Goal: Transaction & Acquisition: Purchase product/service

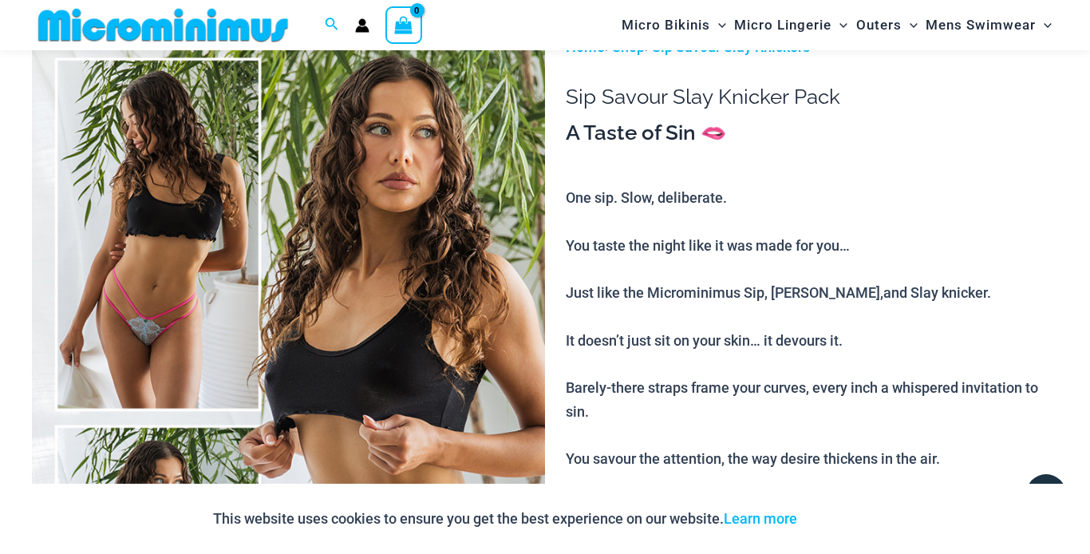
scroll to position [153, 0]
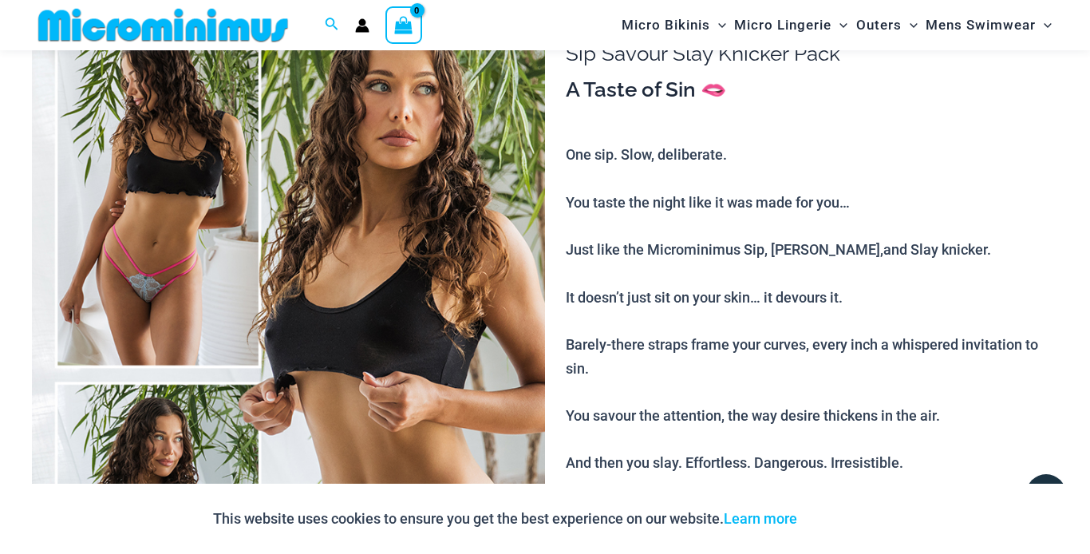
click at [192, 251] on img at bounding box center [288, 377] width 513 height 770
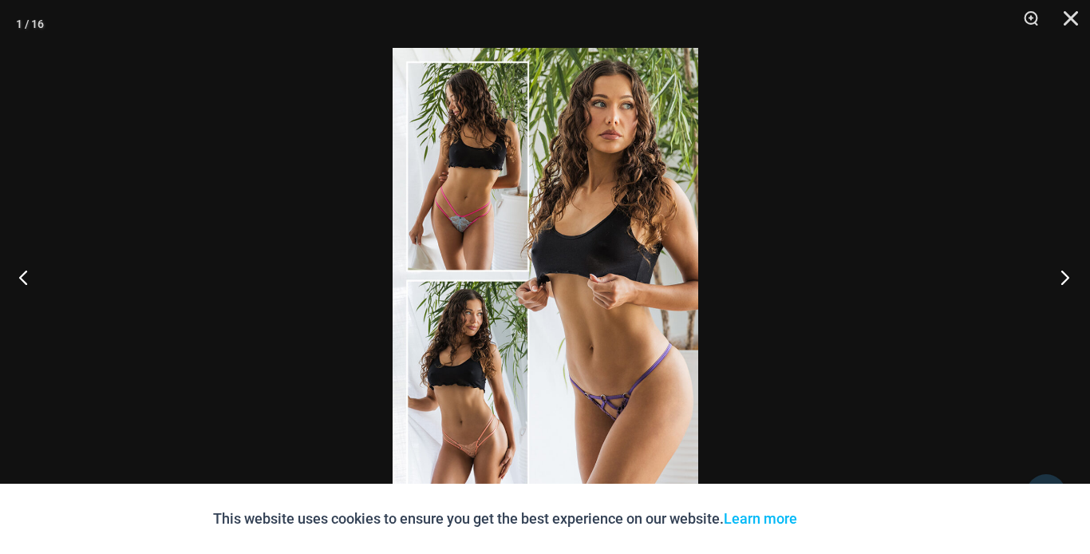
click at [1067, 279] on button "Next" at bounding box center [1060, 277] width 60 height 80
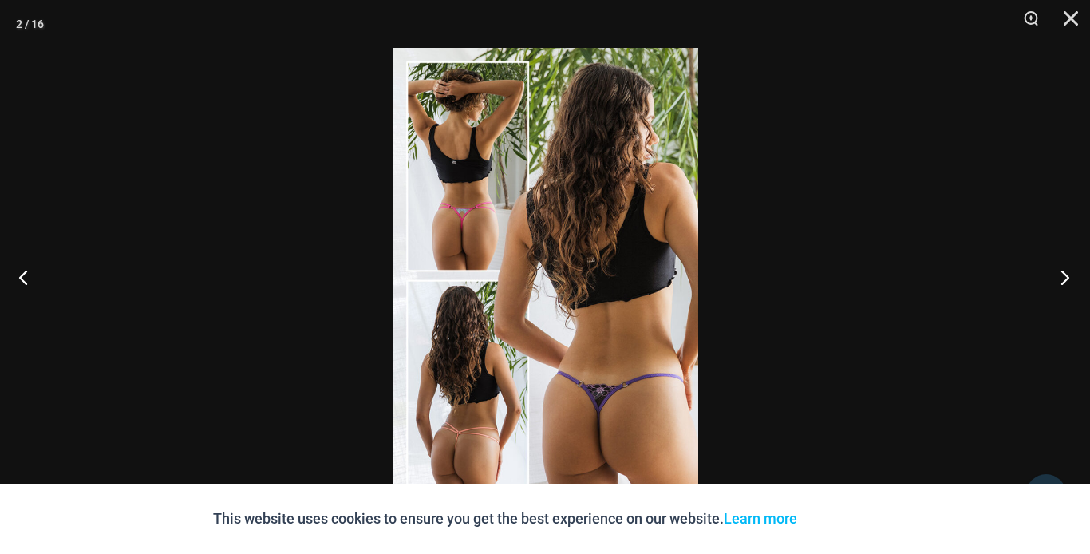
click at [1067, 279] on button "Next" at bounding box center [1060, 277] width 60 height 80
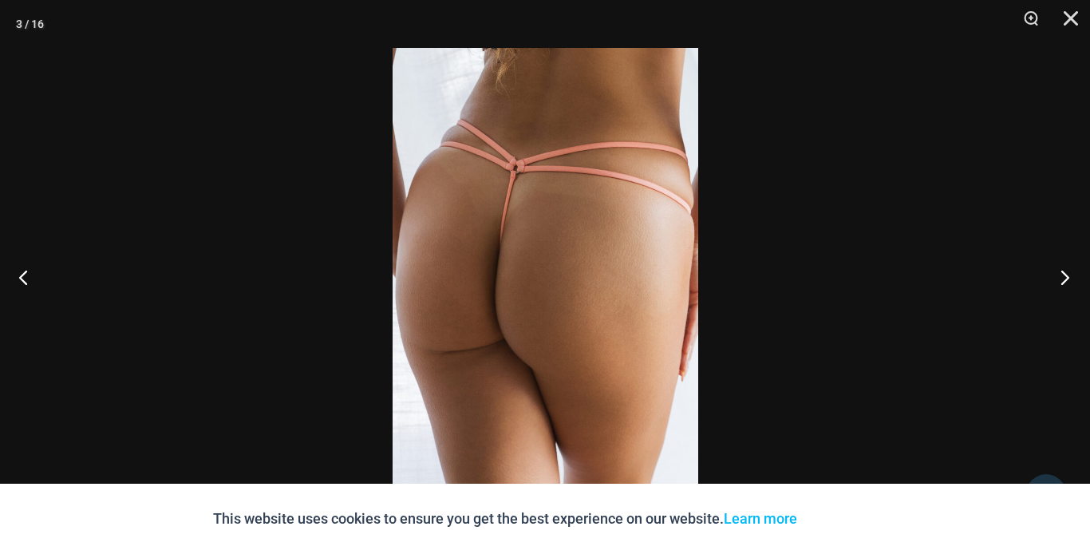
click at [1067, 279] on button "Next" at bounding box center [1060, 277] width 60 height 80
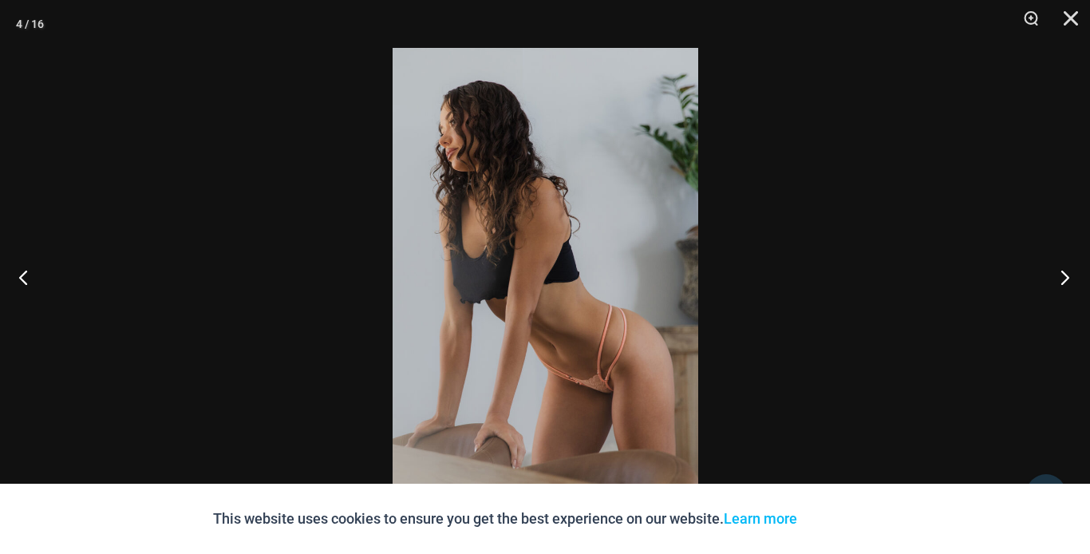
click at [1067, 279] on button "Next" at bounding box center [1060, 277] width 60 height 80
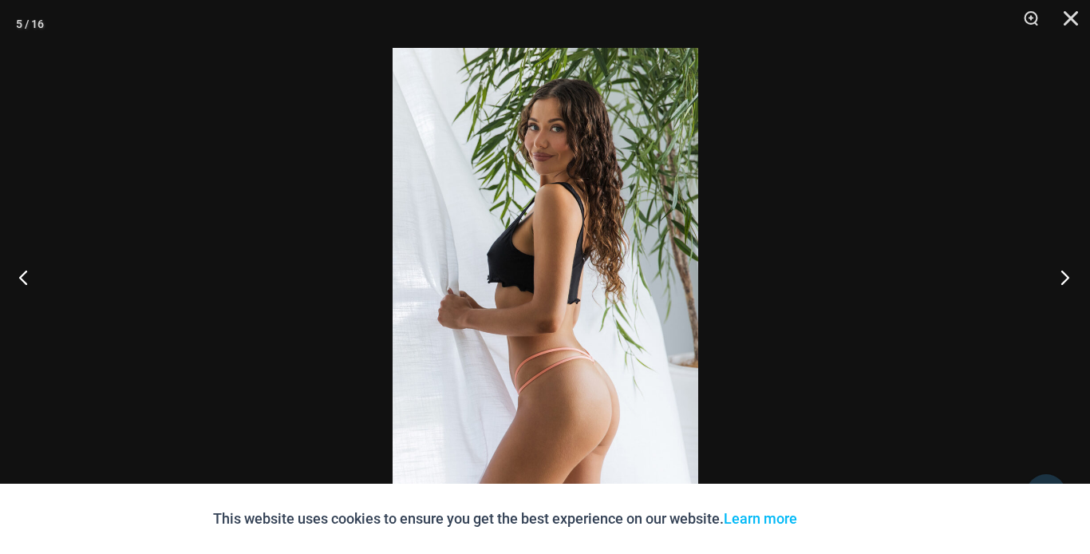
click at [1067, 279] on button "Next" at bounding box center [1060, 277] width 60 height 80
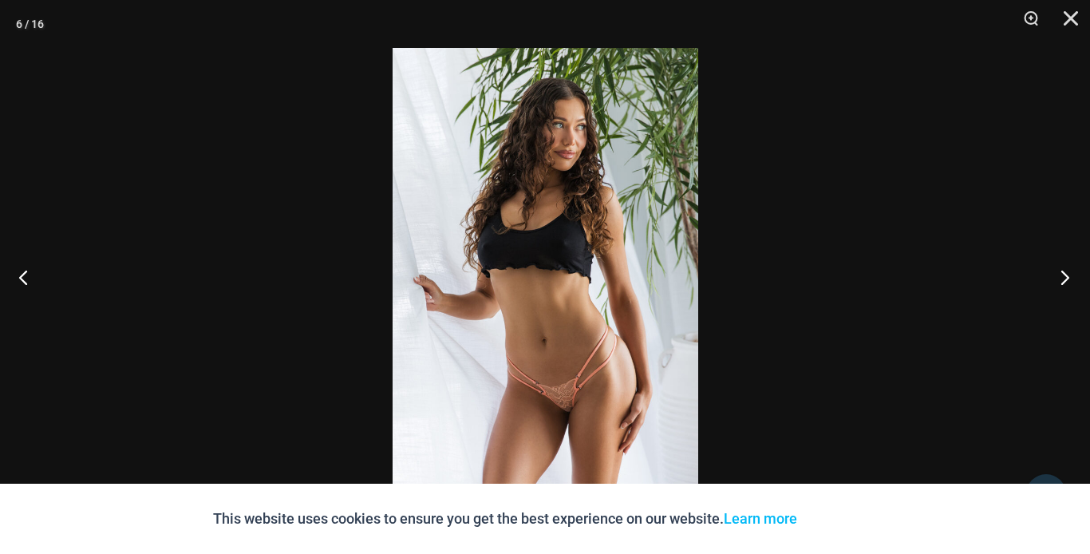
click at [1067, 279] on button "Next" at bounding box center [1060, 277] width 60 height 80
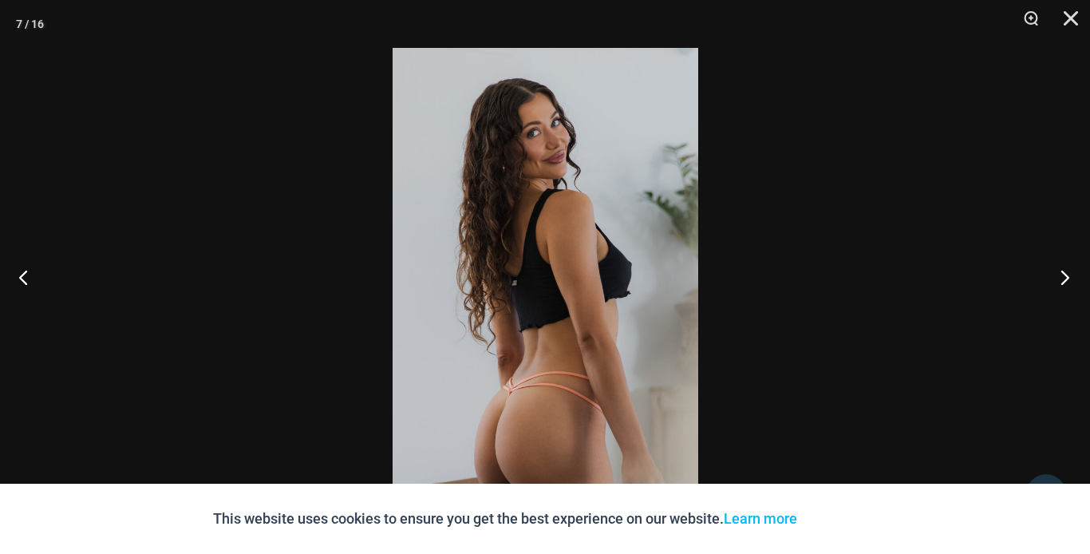
click at [1067, 279] on button "Next" at bounding box center [1060, 277] width 60 height 80
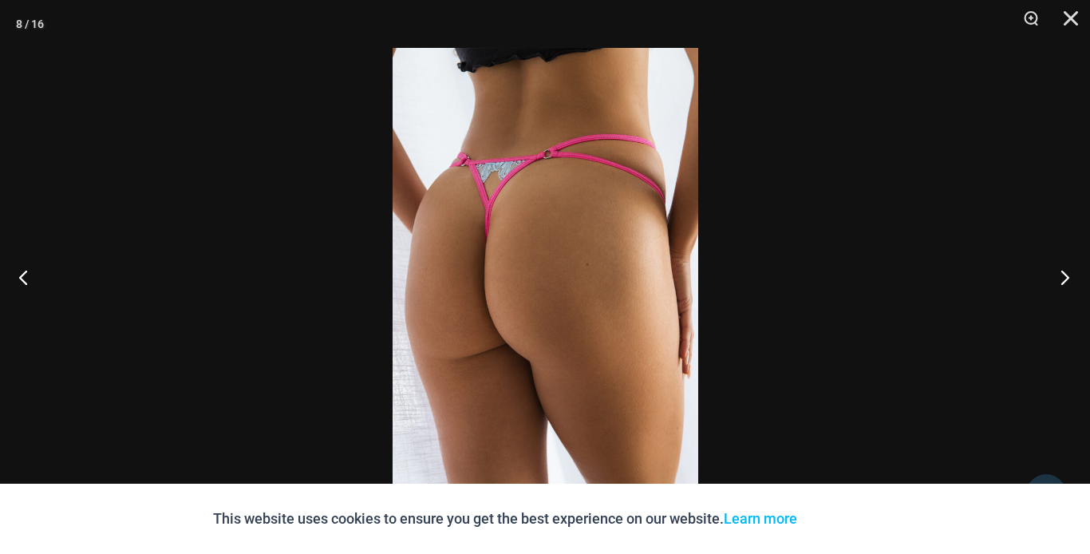
click at [1067, 279] on button "Next" at bounding box center [1060, 277] width 60 height 80
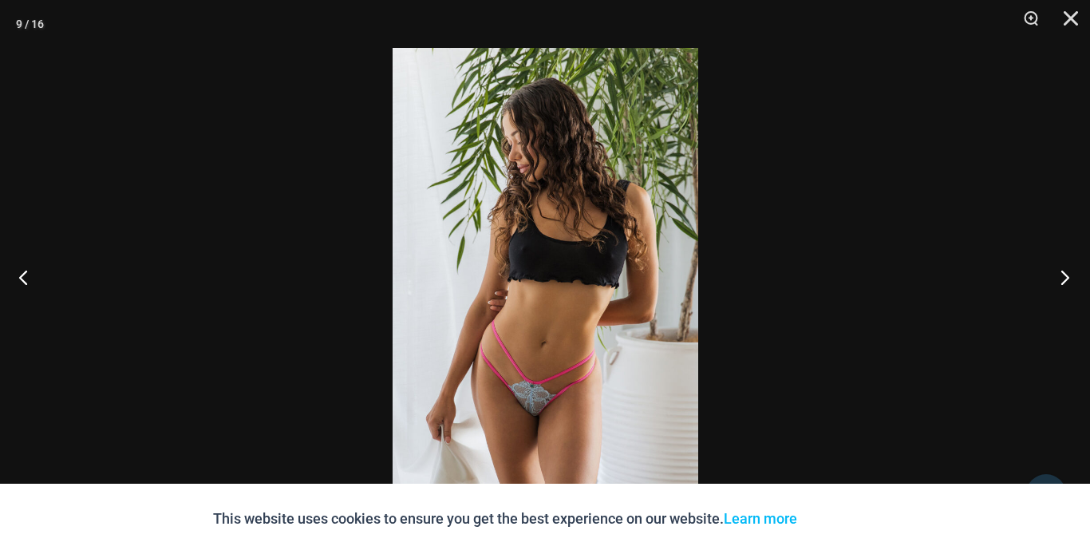
click at [1067, 279] on button "Next" at bounding box center [1060, 277] width 60 height 80
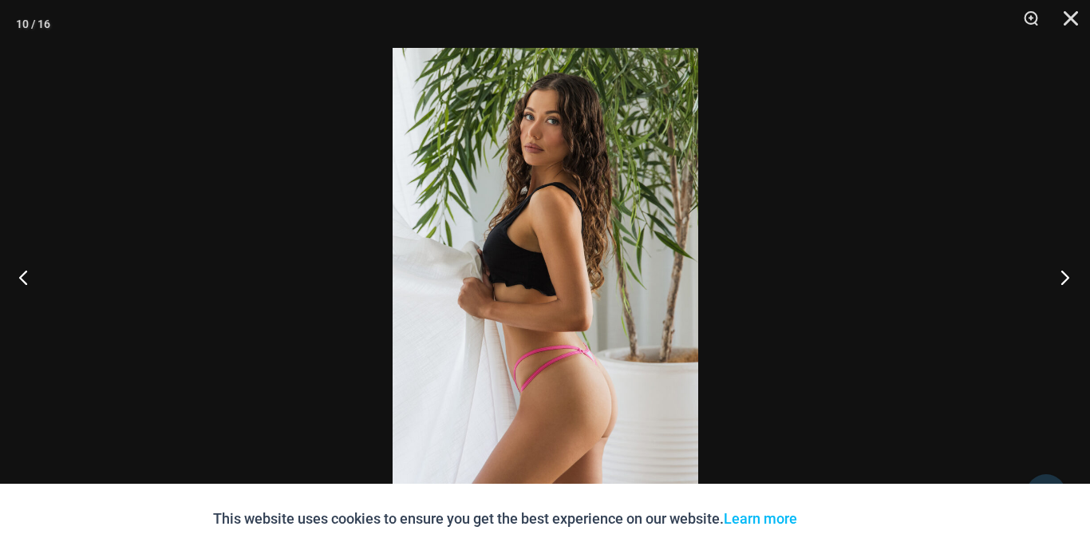
click at [1067, 279] on button "Next" at bounding box center [1060, 277] width 60 height 80
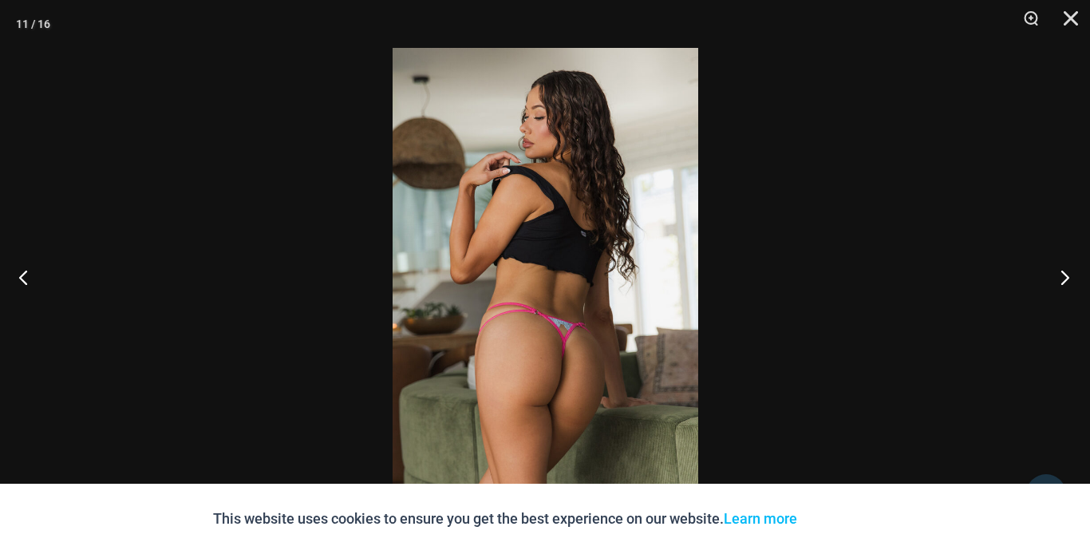
click at [1067, 279] on button "Next" at bounding box center [1060, 277] width 60 height 80
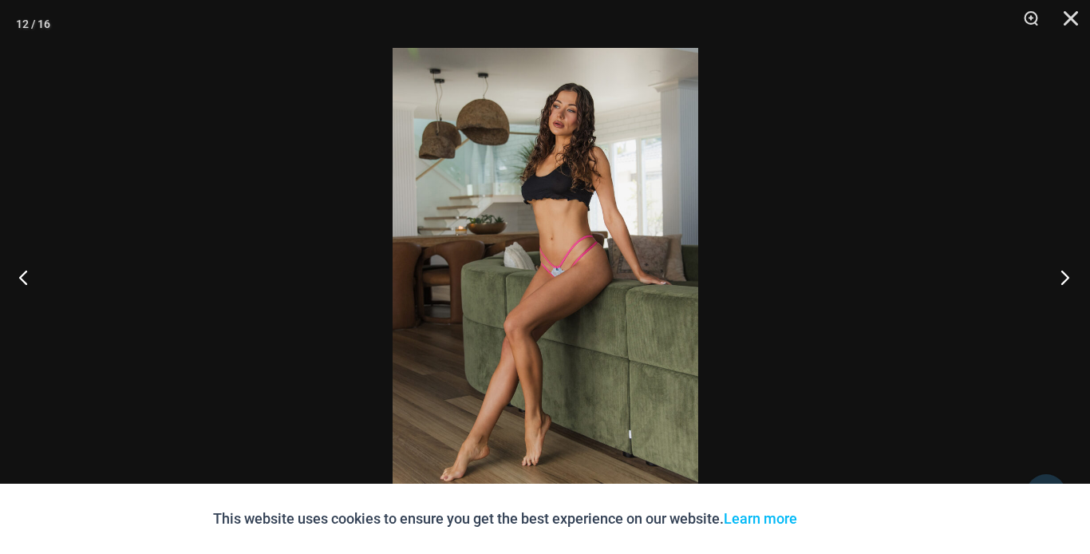
click at [1067, 279] on button "Next" at bounding box center [1060, 277] width 60 height 80
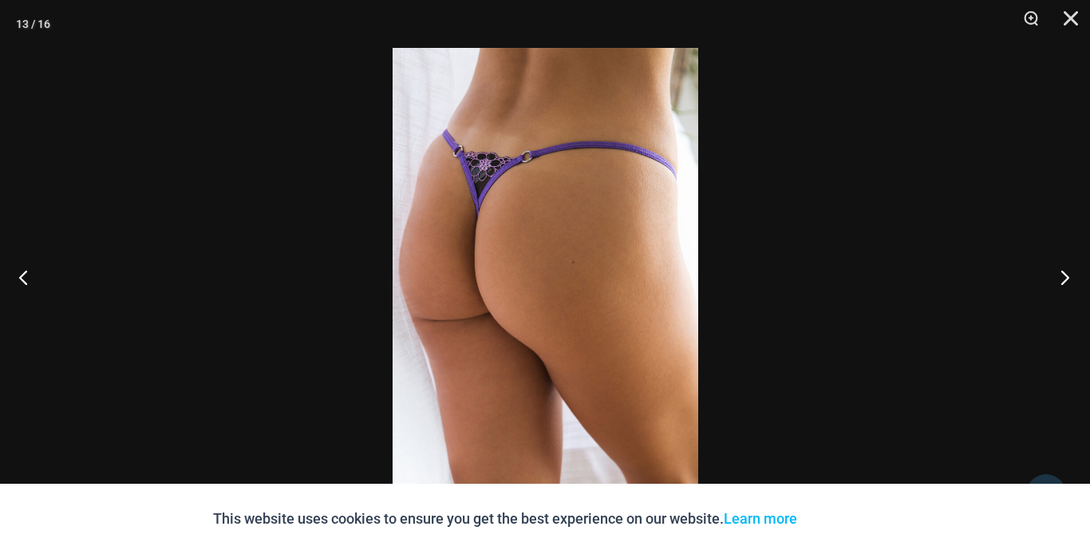
click at [1067, 279] on button "Next" at bounding box center [1060, 277] width 60 height 80
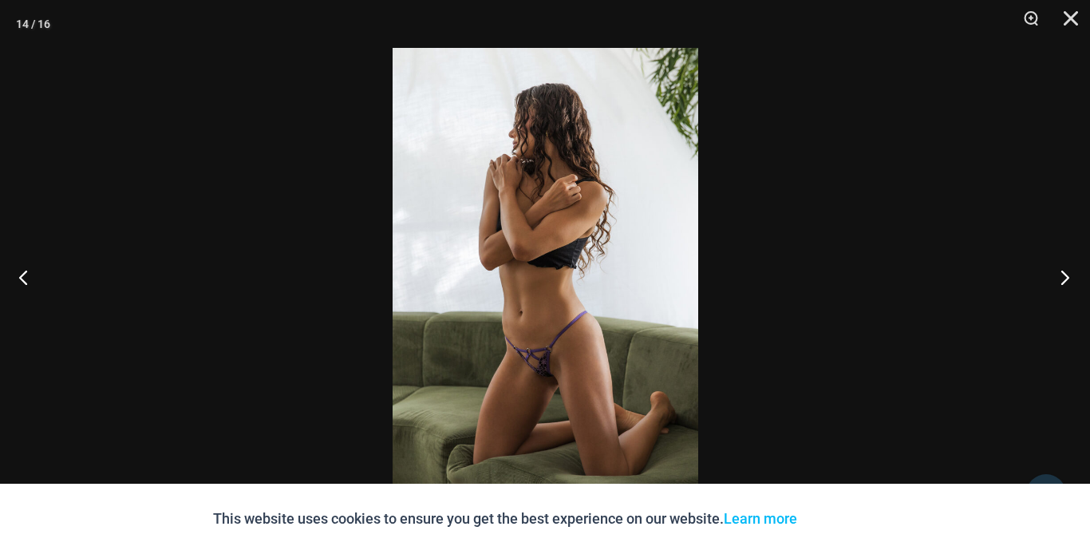
click at [1067, 279] on button "Next" at bounding box center [1060, 277] width 60 height 80
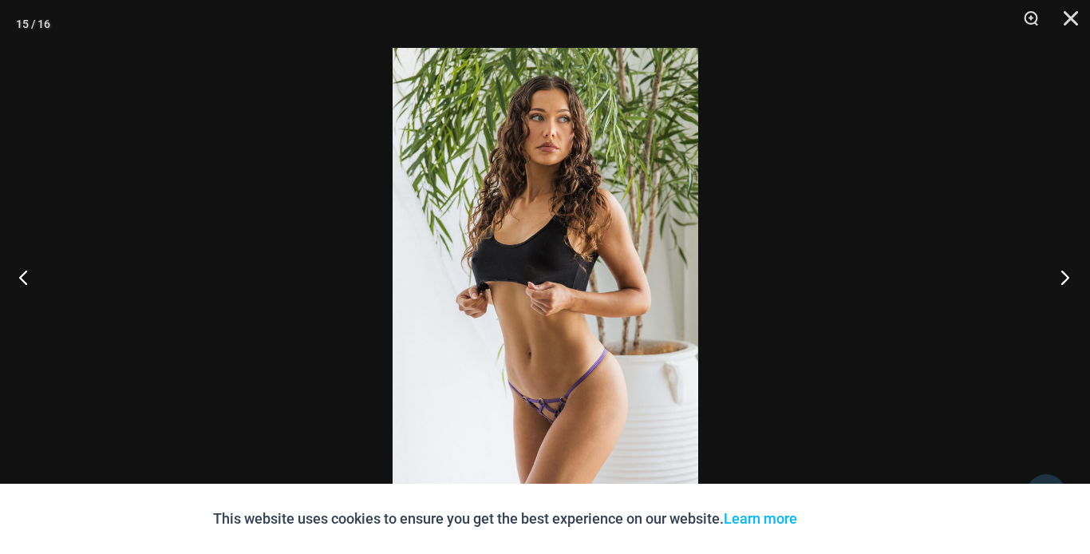
click at [1067, 279] on button "Next" at bounding box center [1060, 277] width 60 height 80
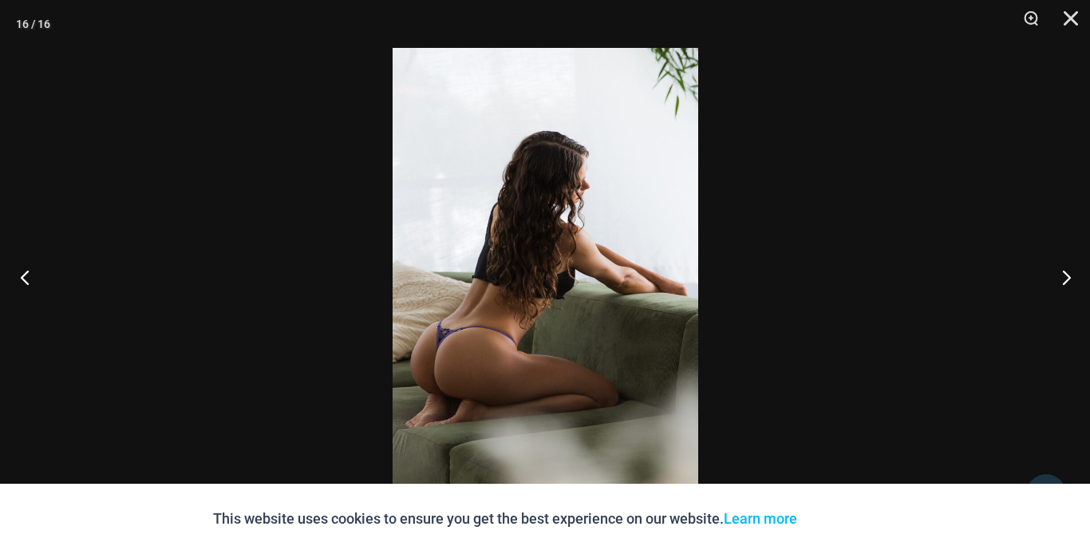
click at [24, 278] on button "Previous" at bounding box center [30, 277] width 60 height 80
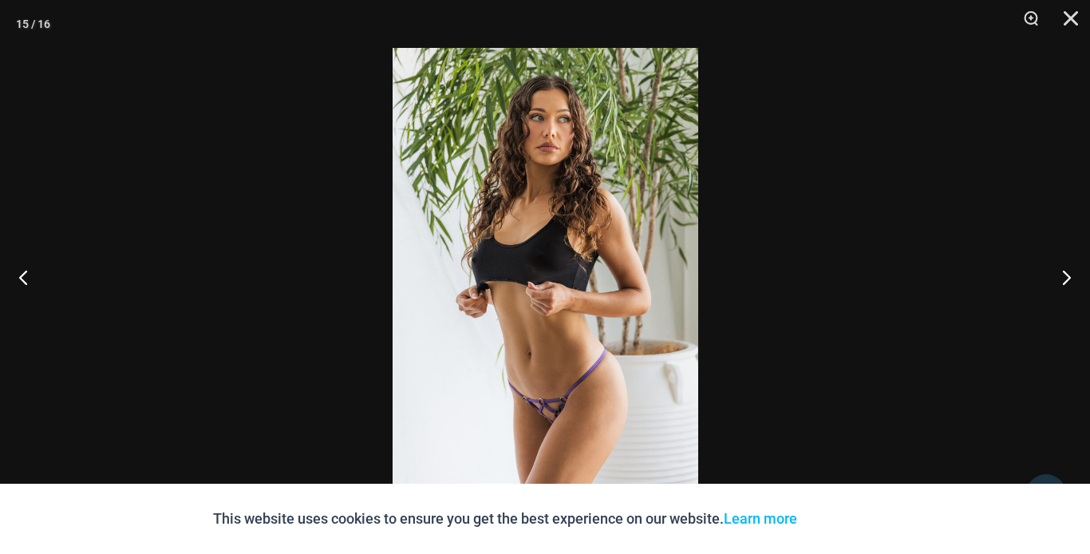
click at [551, 400] on img at bounding box center [546, 277] width 306 height 458
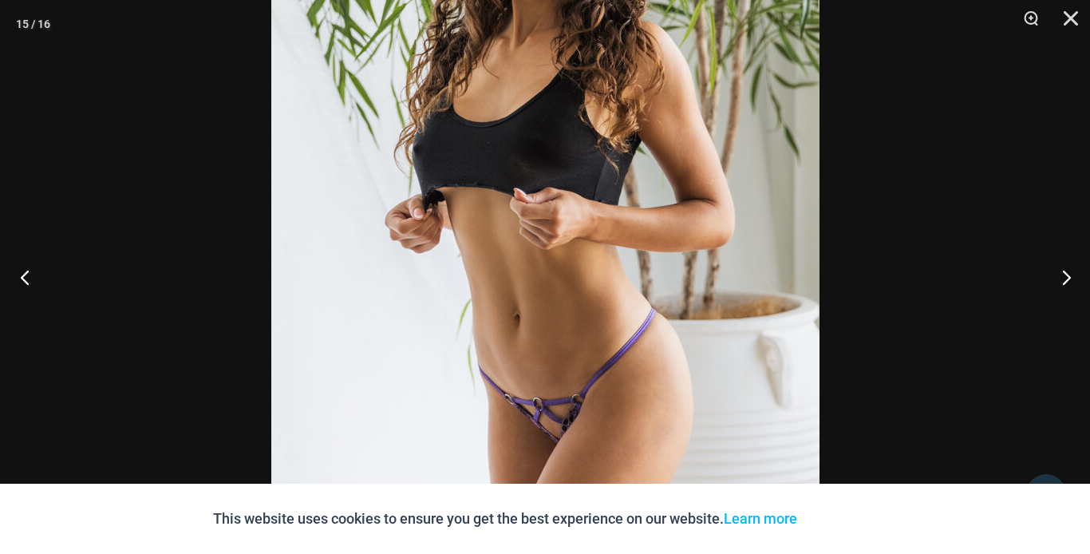
click at [27, 277] on button "Previous" at bounding box center [30, 277] width 60 height 80
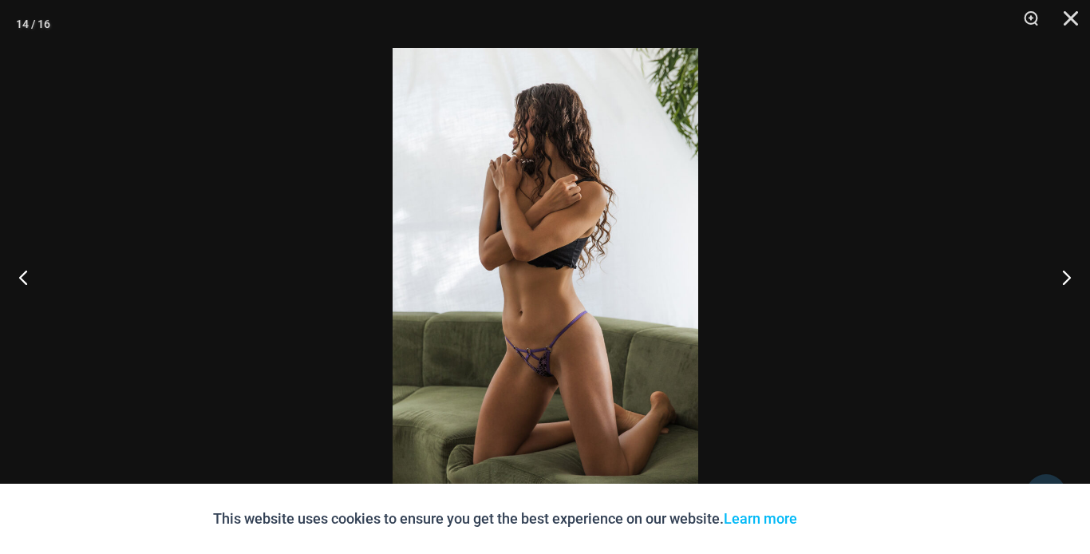
click at [547, 375] on img at bounding box center [546, 277] width 306 height 458
